Goal: Find specific page/section: Find specific page/section

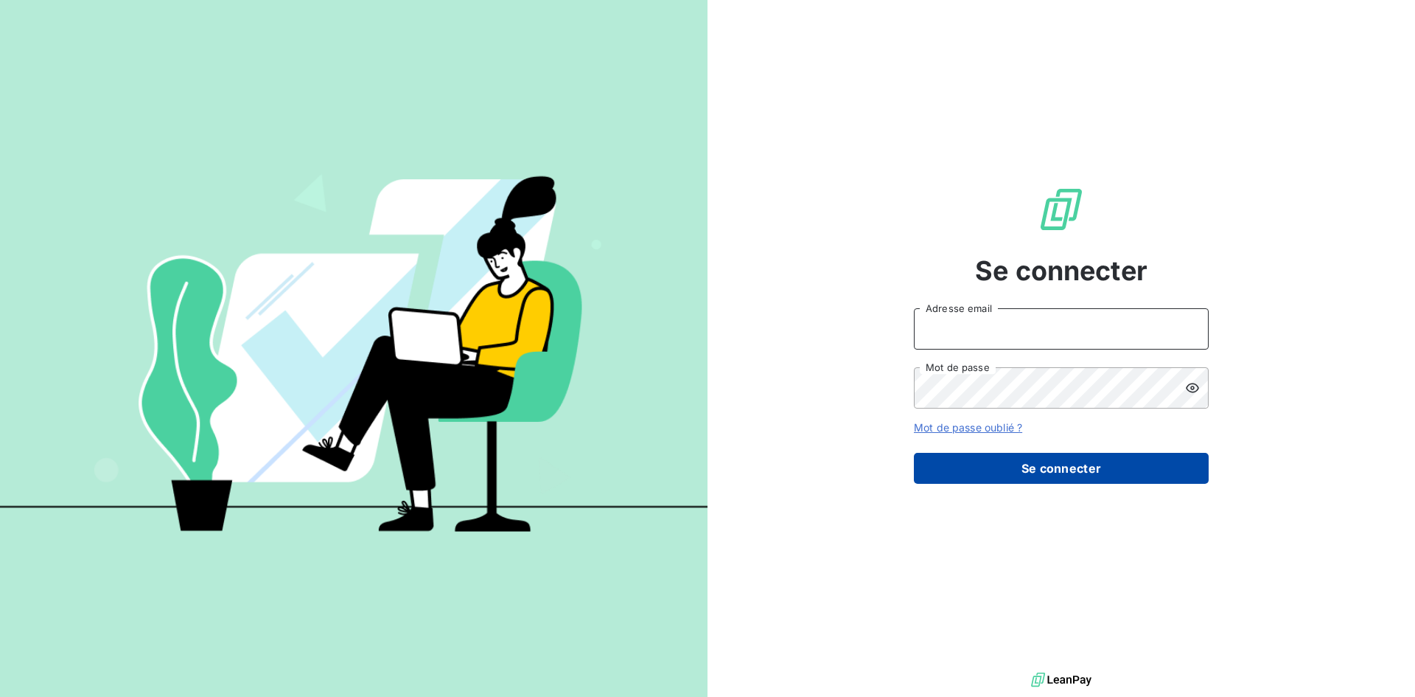
type input "[EMAIL_ADDRESS][DOMAIN_NAME]"
click at [1056, 470] on button "Se connecter" at bounding box center [1061, 468] width 295 height 31
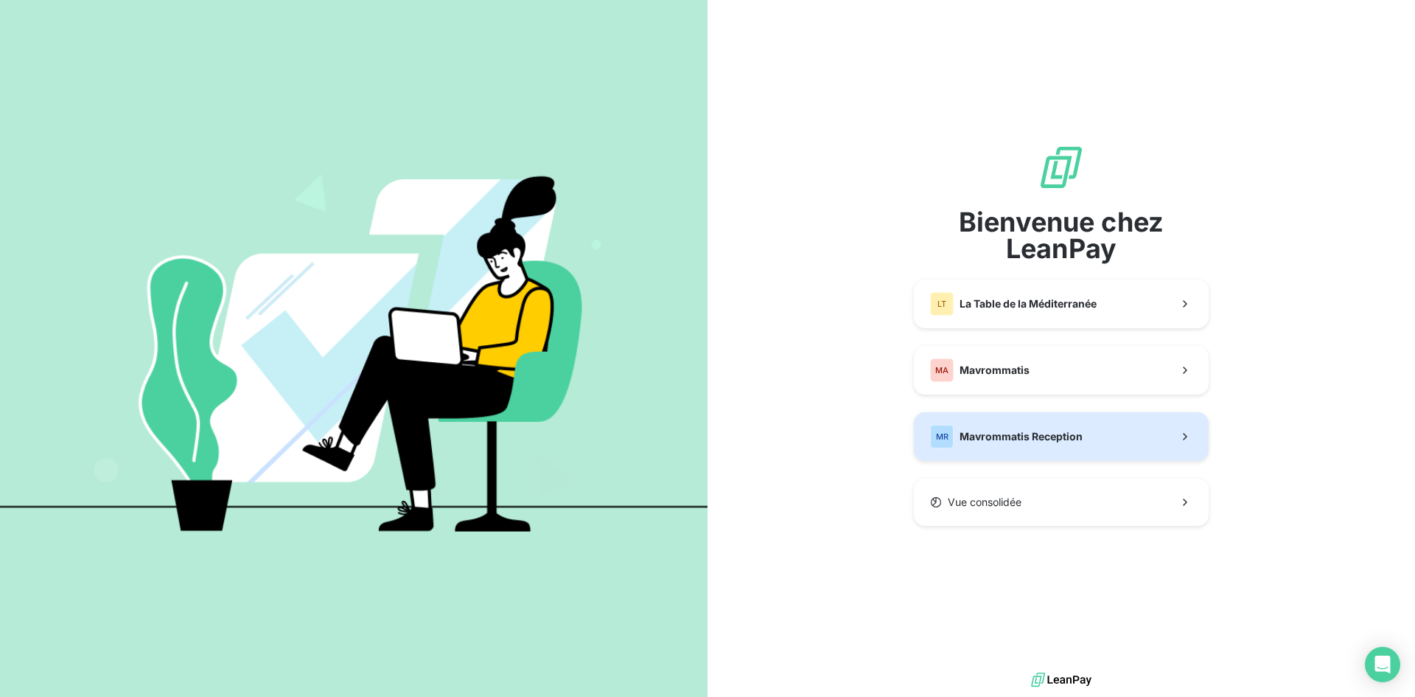
click at [1018, 446] on div "[PERSON_NAME] Reception" at bounding box center [1006, 437] width 153 height 24
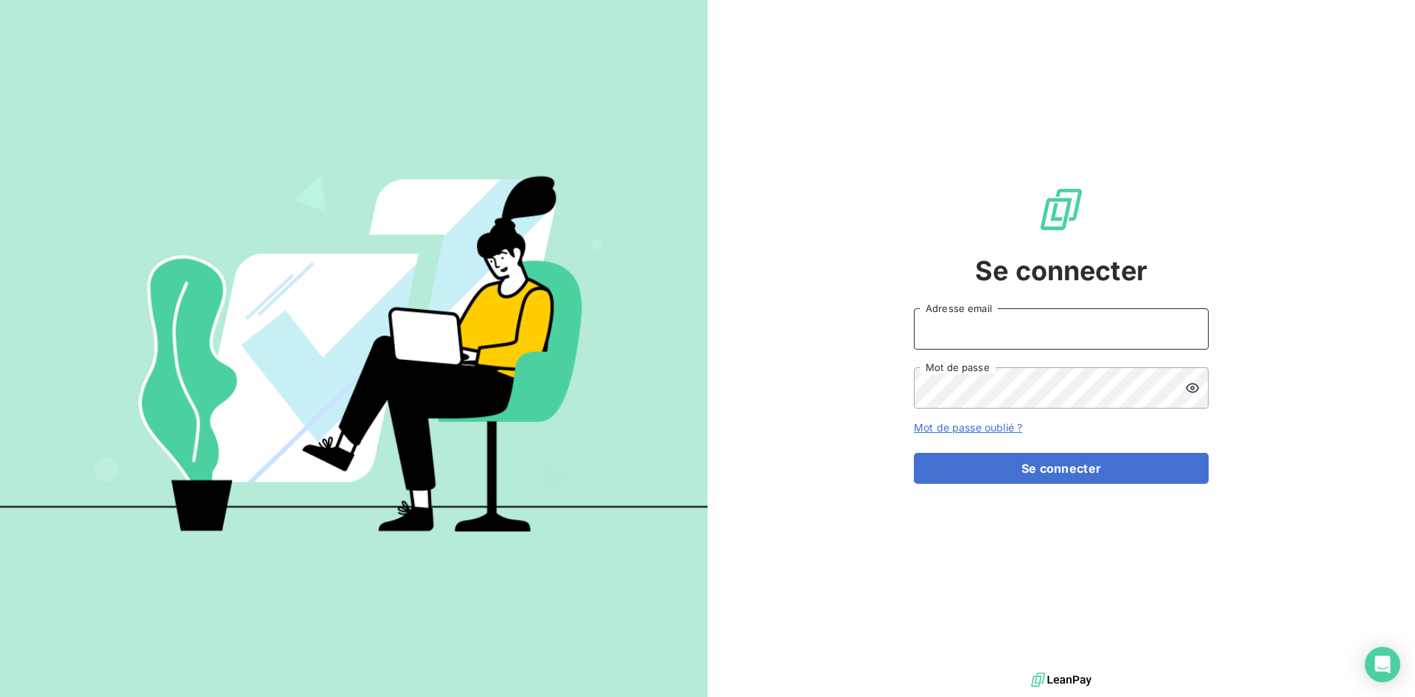
type input "[EMAIL_ADDRESS][DOMAIN_NAME]"
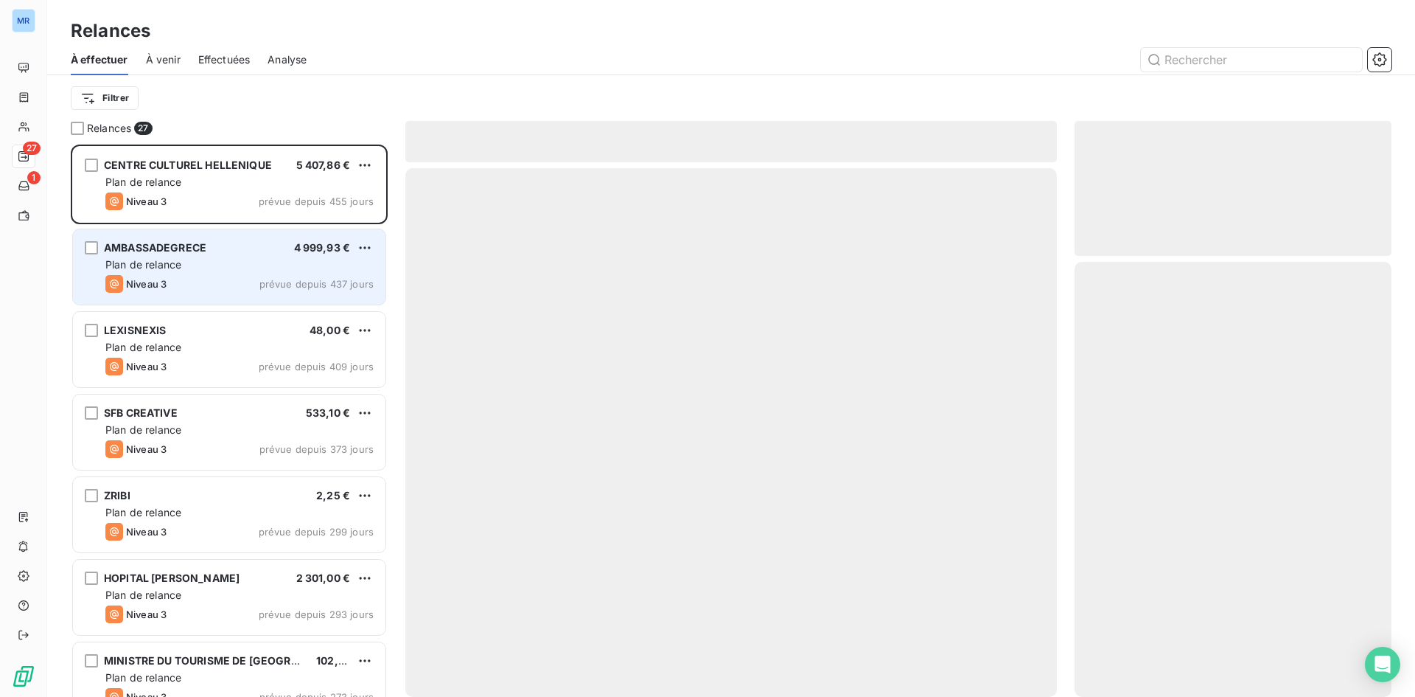
scroll to position [541, 306]
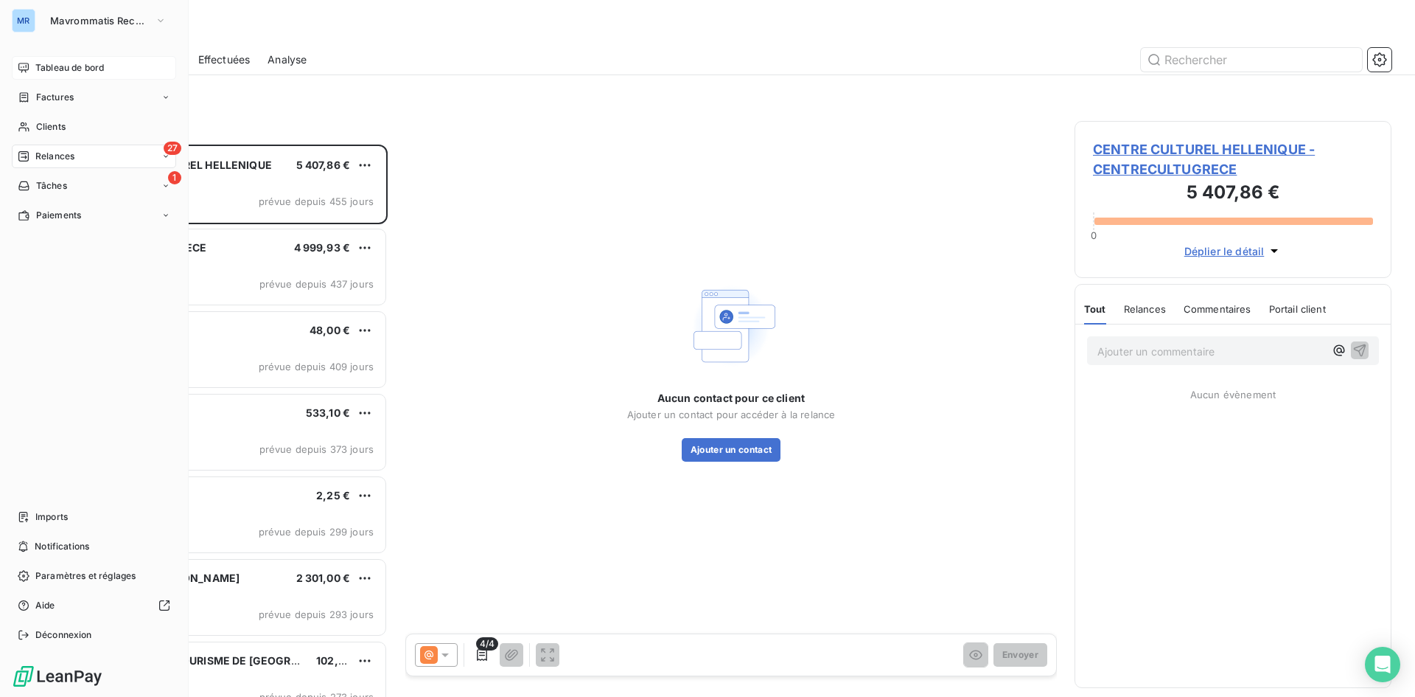
click at [66, 74] on div "Tableau de bord" at bounding box center [94, 68] width 164 height 24
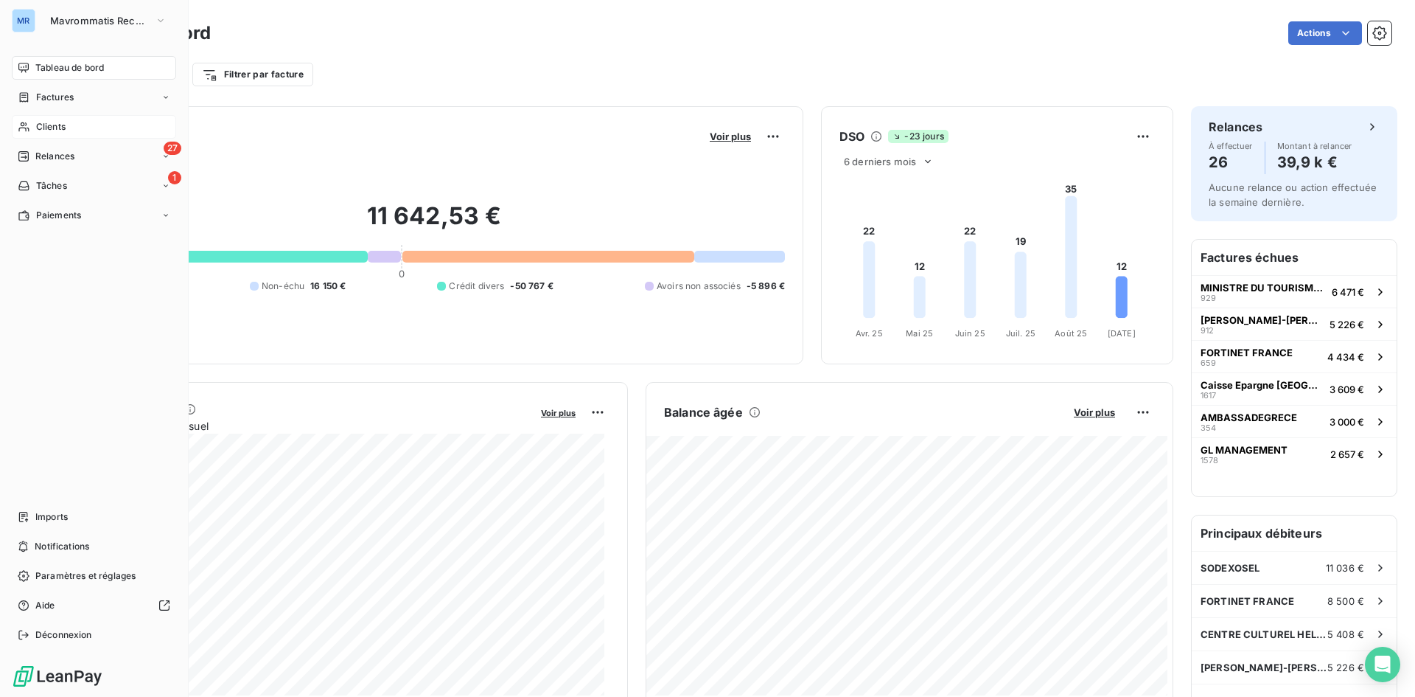
click at [51, 122] on span "Clients" at bounding box center [50, 126] width 29 height 13
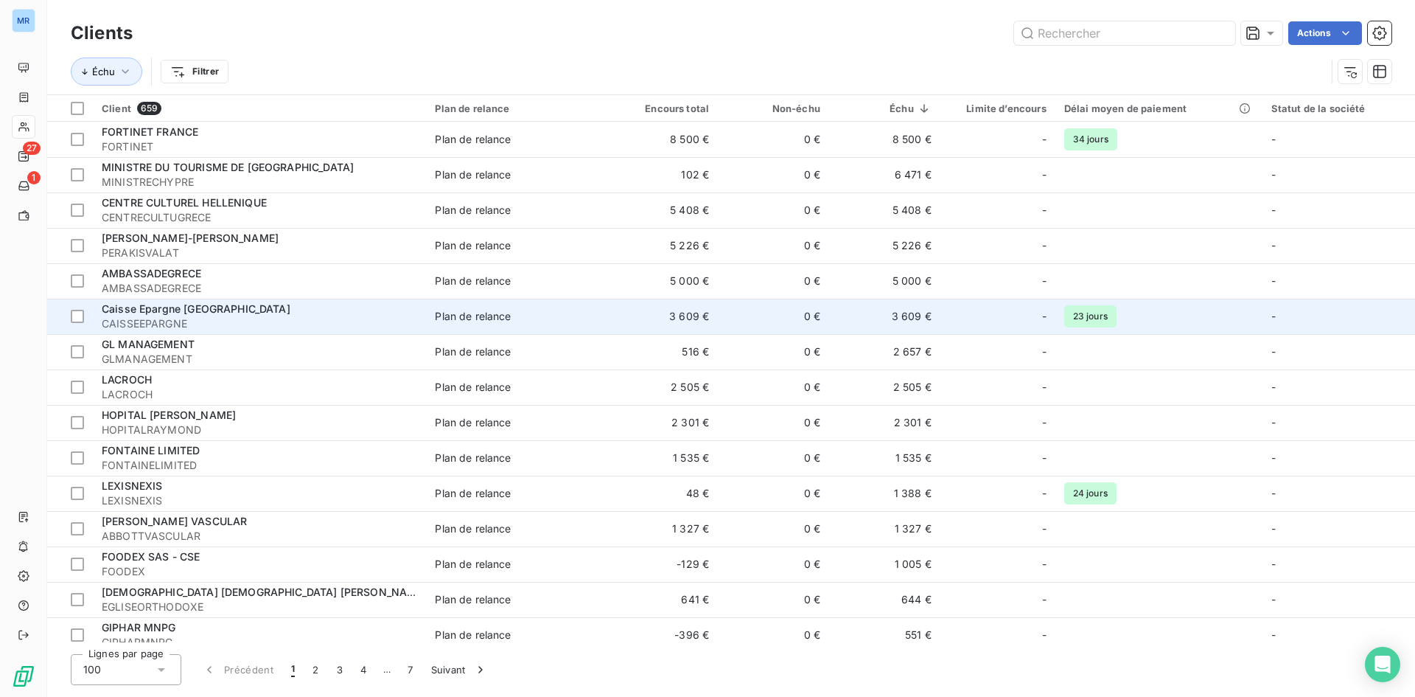
click at [374, 305] on div "Caisse Epargne [GEOGRAPHIC_DATA]" at bounding box center [260, 309] width 316 height 15
